Goal: Ask a question

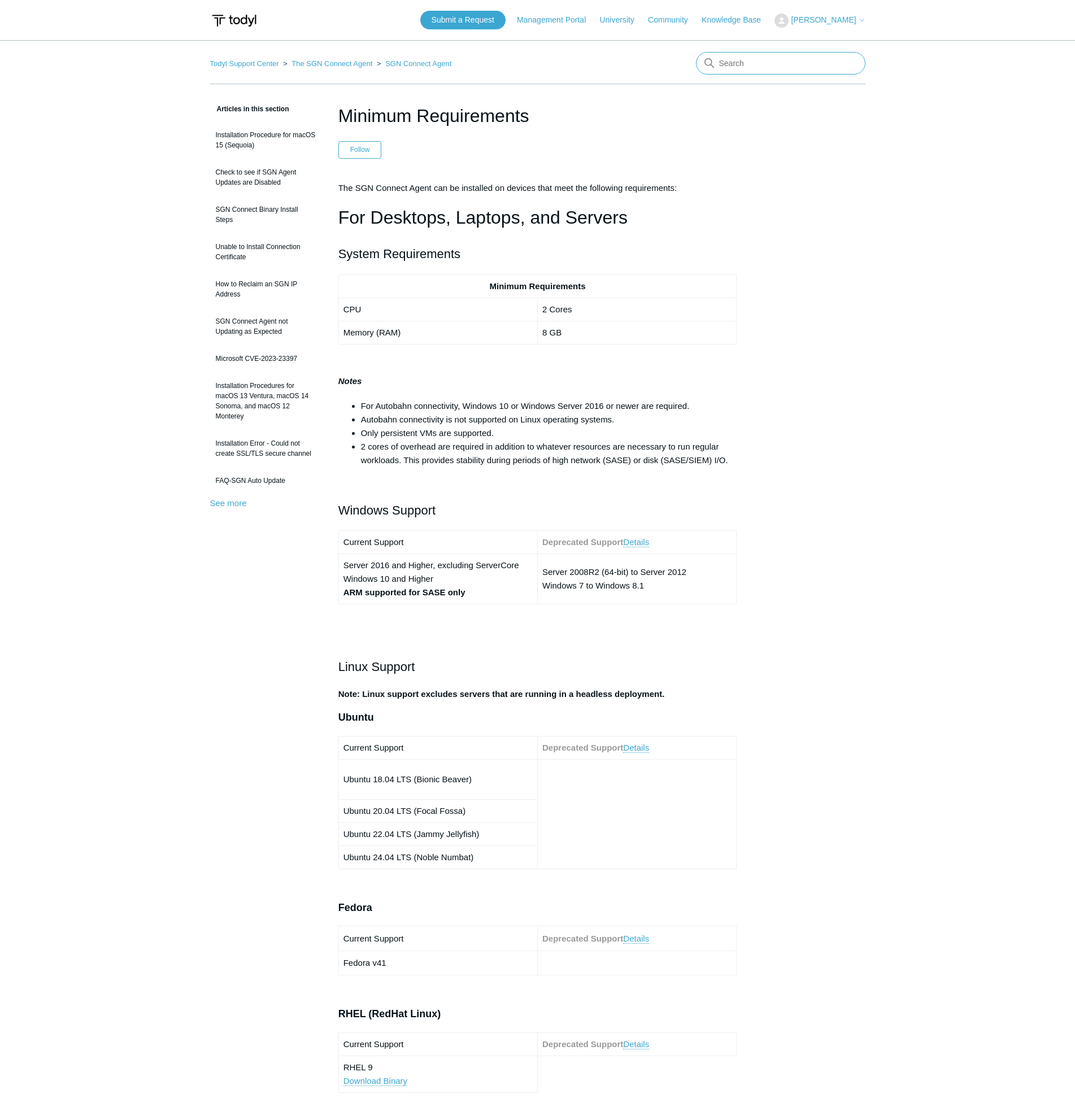
click at [768, 62] on input "Search" at bounding box center [781, 63] width 170 height 22
type input "force uninstall"
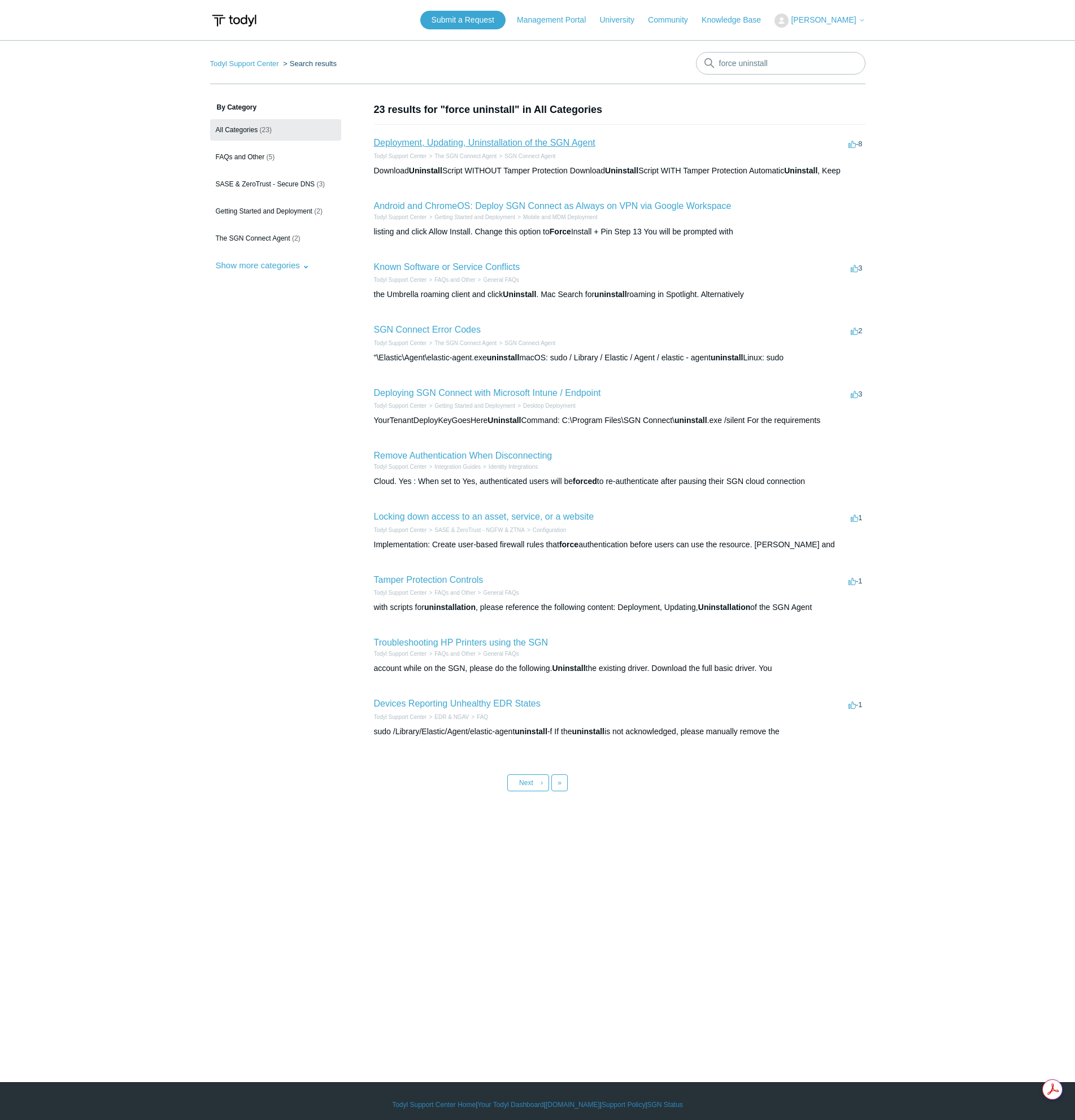
click at [475, 143] on link "Deployment, Updating, Uninstallation of the SGN Agent" at bounding box center [484, 142] width 221 height 9
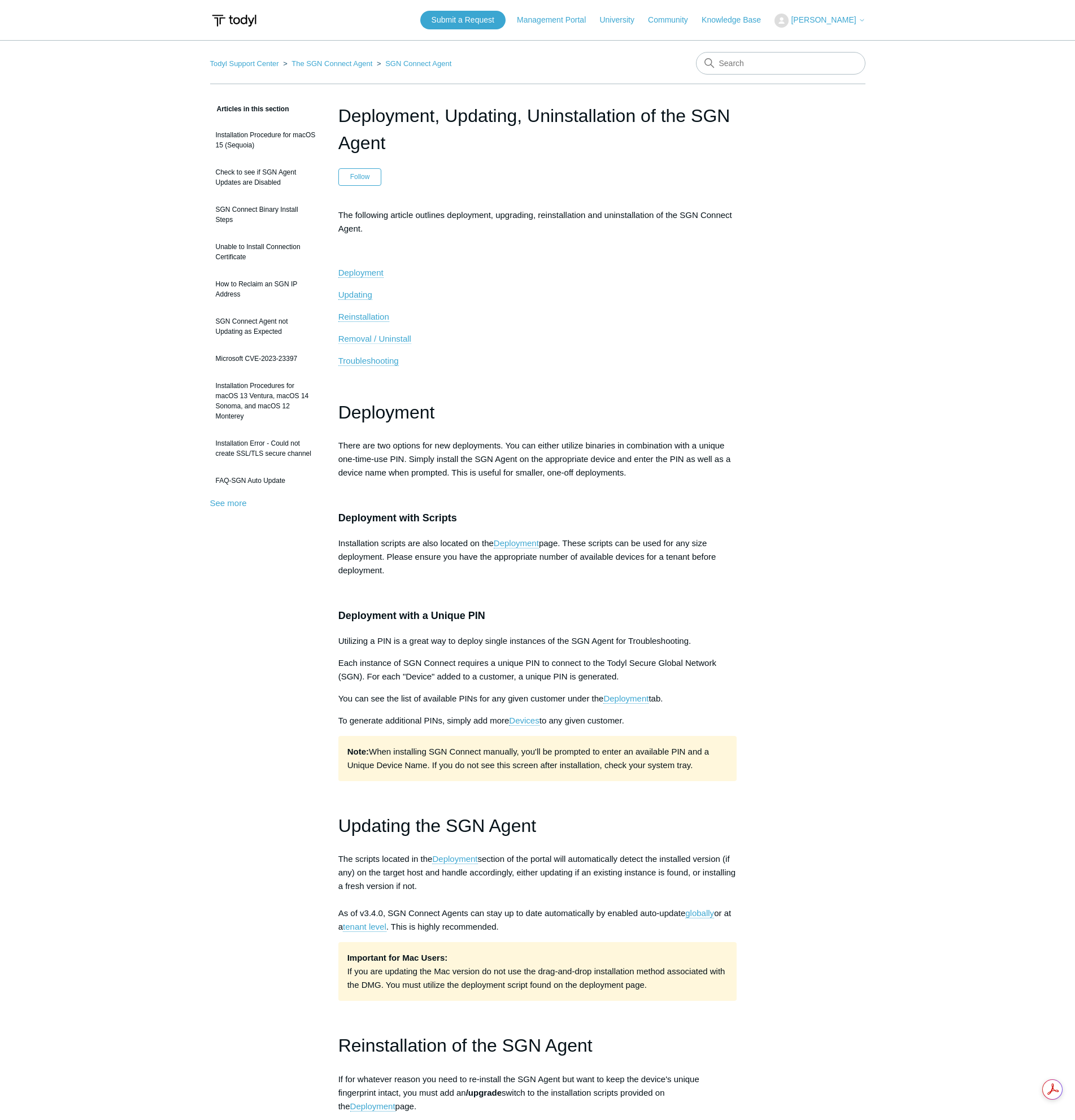
click at [399, 339] on span "Removal / Uninstall" at bounding box center [375, 338] width 73 height 9
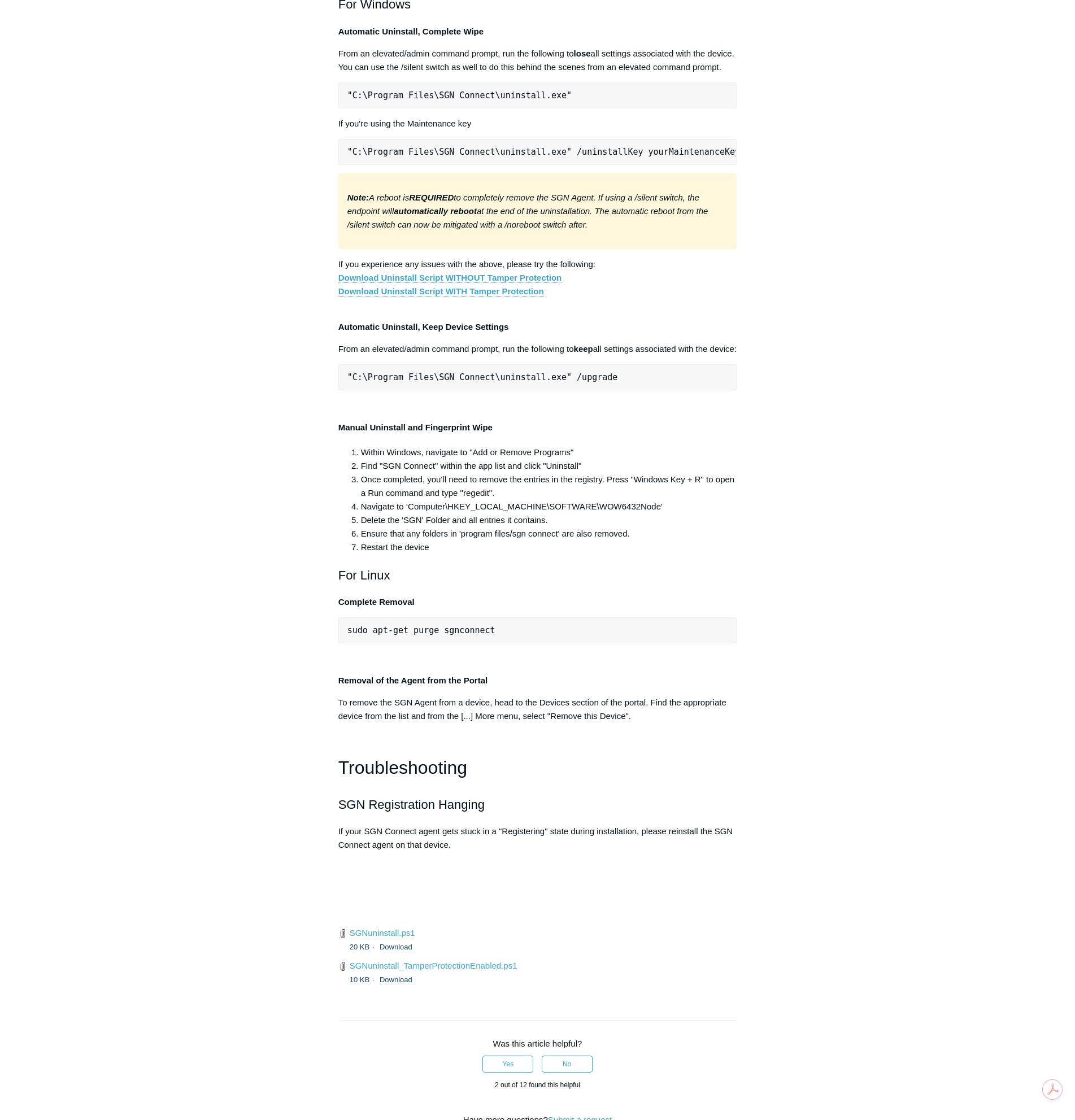
scroll to position [1971, 0]
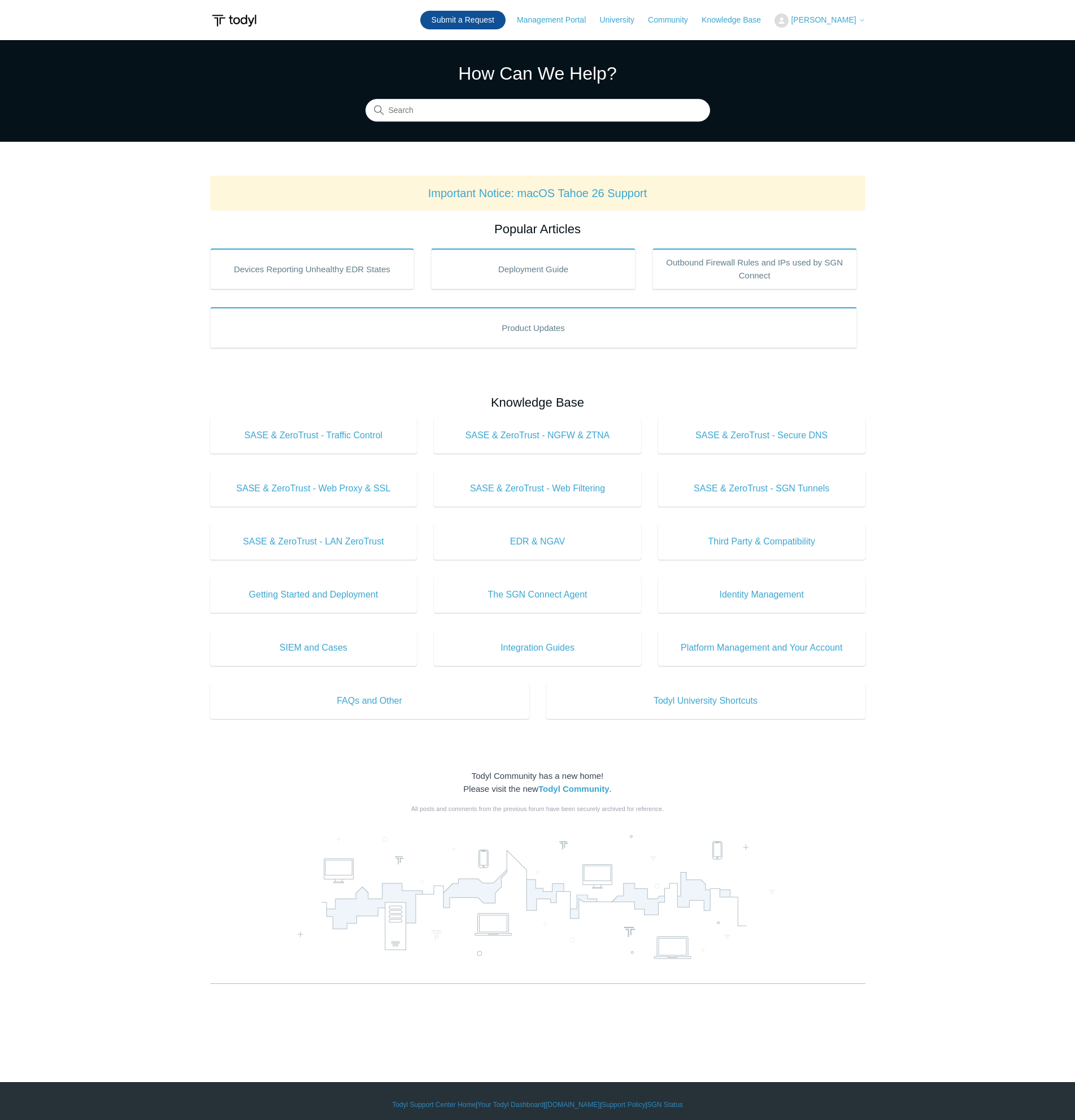
click at [475, 20] on link "Submit a Request" at bounding box center [463, 20] width 85 height 19
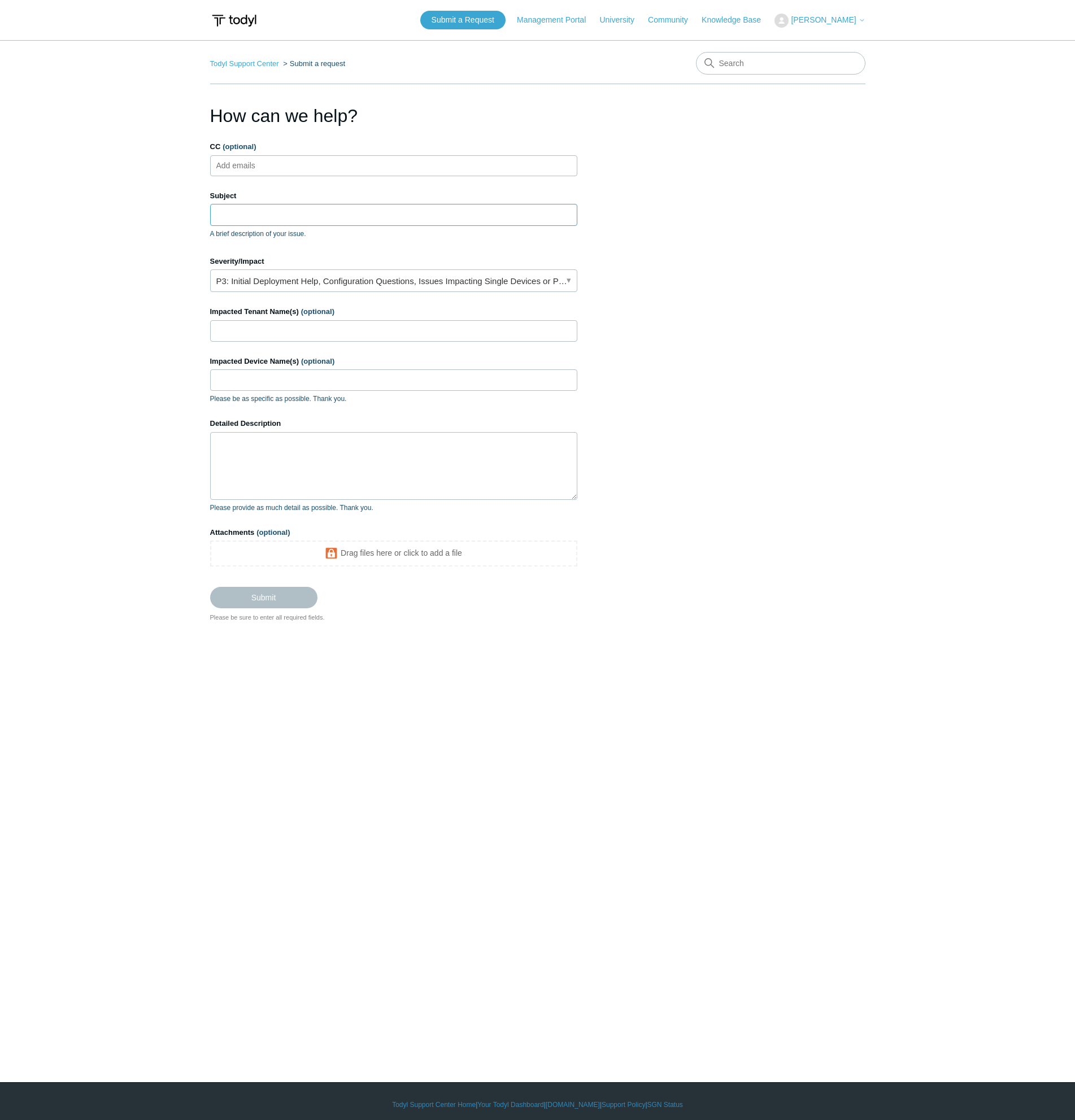
click at [276, 213] on input "Subject" at bounding box center [393, 215] width 367 height 21
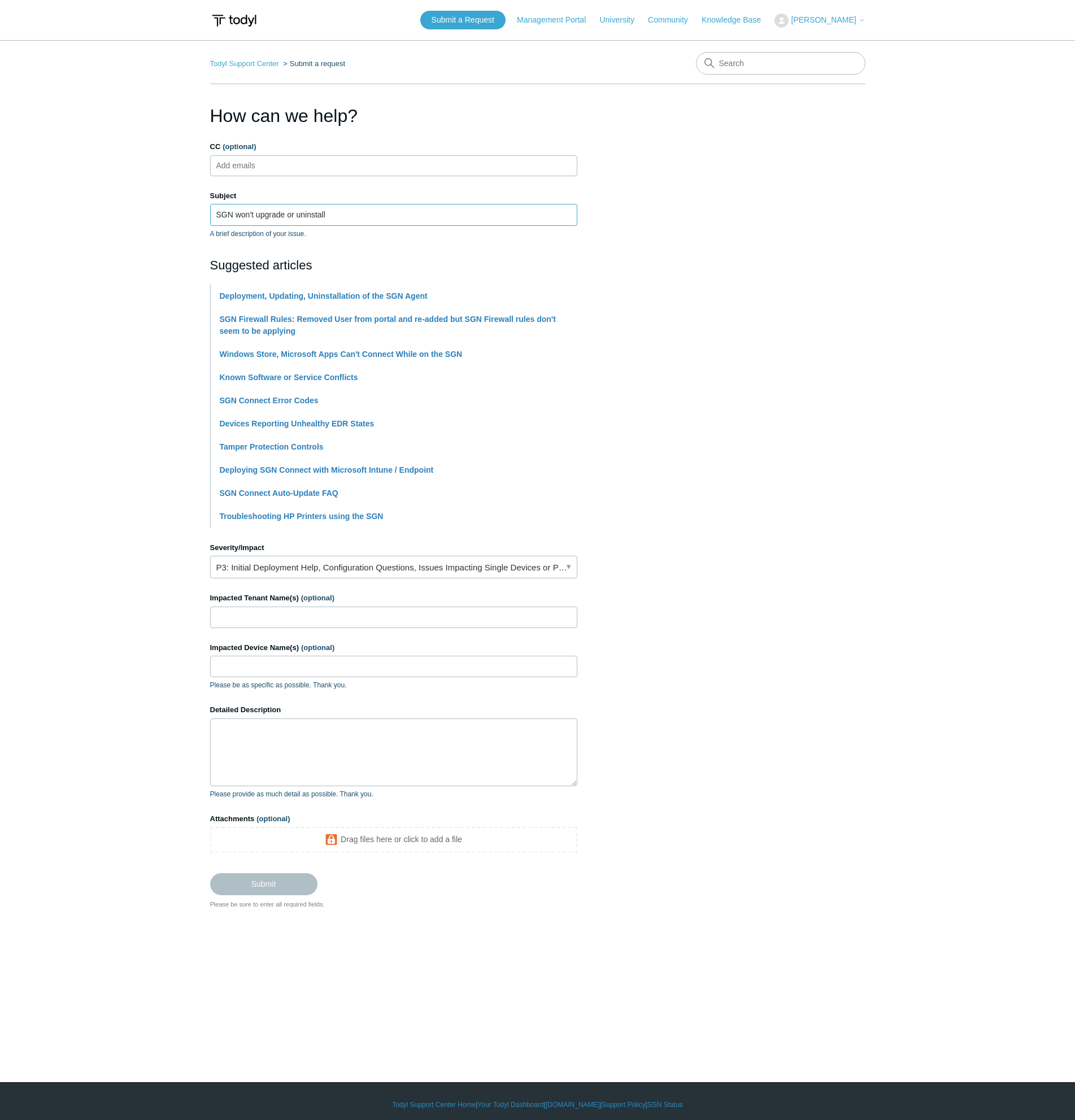
type input "SGN won't upgrade or uninstall"
click at [271, 617] on input "Impacted Tenant Name(s) (optional)" at bounding box center [393, 617] width 367 height 21
click at [303, 610] on input "Impacted Tenant Name(s) (optional)" at bounding box center [393, 617] width 367 height 21
paste input "Health Value Group"
type input "Health Value Group"
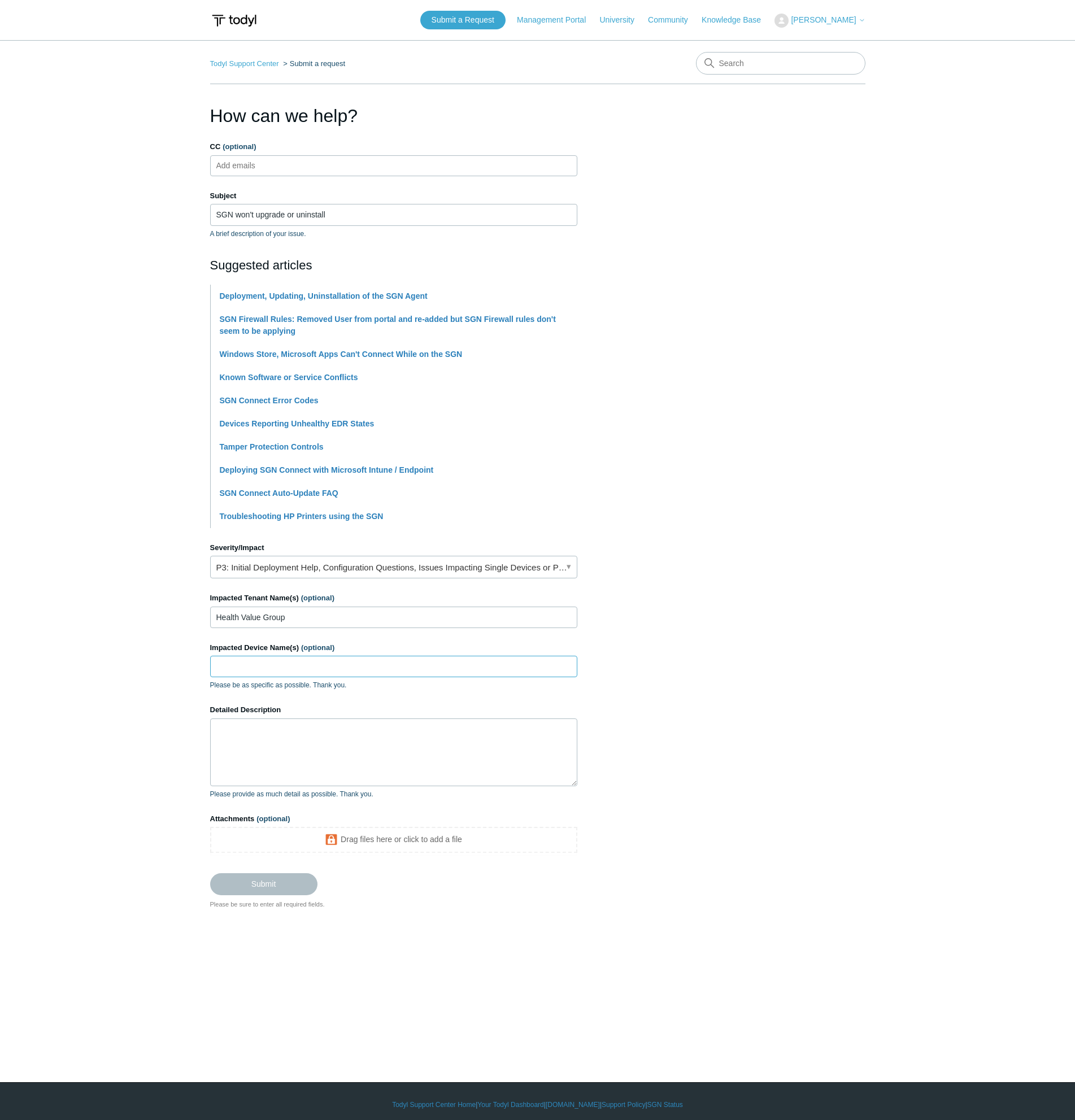
click at [321, 668] on input "Impacted Device Name(s) (optional)" at bounding box center [393, 667] width 367 height 21
type input "vramasamyhvg"
click at [347, 732] on textarea "Detailed Description" at bounding box center [393, 752] width 367 height 68
click at [268, 904] on input "Submit" at bounding box center [264, 904] width 107 height 22
type textarea "I have been trying to get the agent upgraded, which failed. Then tried to unins…"
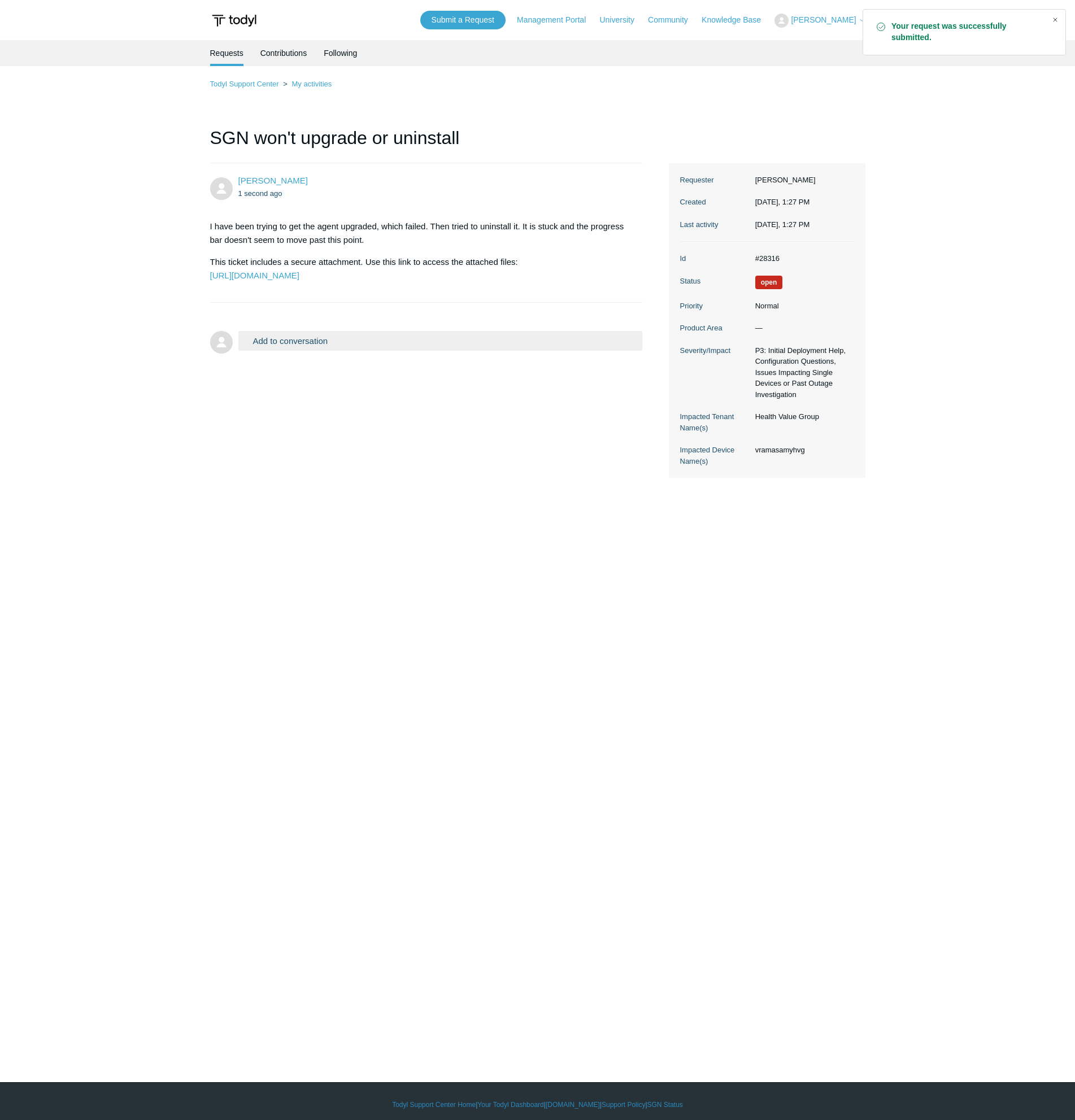
click at [1055, 21] on div "Close" at bounding box center [1054, 19] width 16 height 16
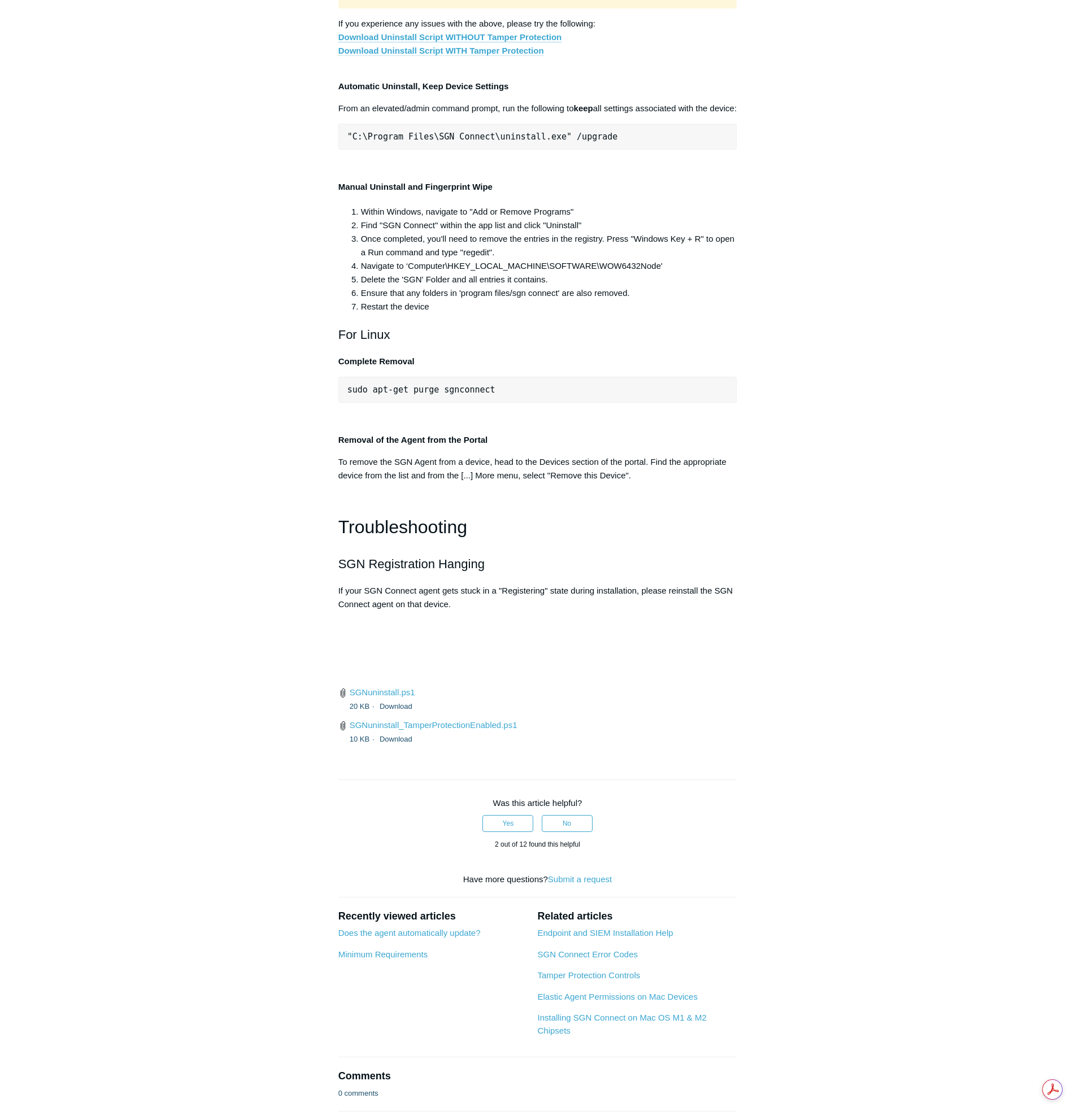
click at [524, 56] on link "Download Uninstall Script WITH Tamper Protection" at bounding box center [441, 51] width 206 height 10
drag, startPoint x: 347, startPoint y: 586, endPoint x: 610, endPoint y: 593, distance: 263.1
click at [609, 150] on pre ""C:\Program Files\SGN Connect\uninstall.exe" /upgrade" at bounding box center [538, 137] width 399 height 26
copy span ""C:\Program Files\SGN Connect\uninstall.exe" /upgrade"
